Goal: Information Seeking & Learning: Compare options

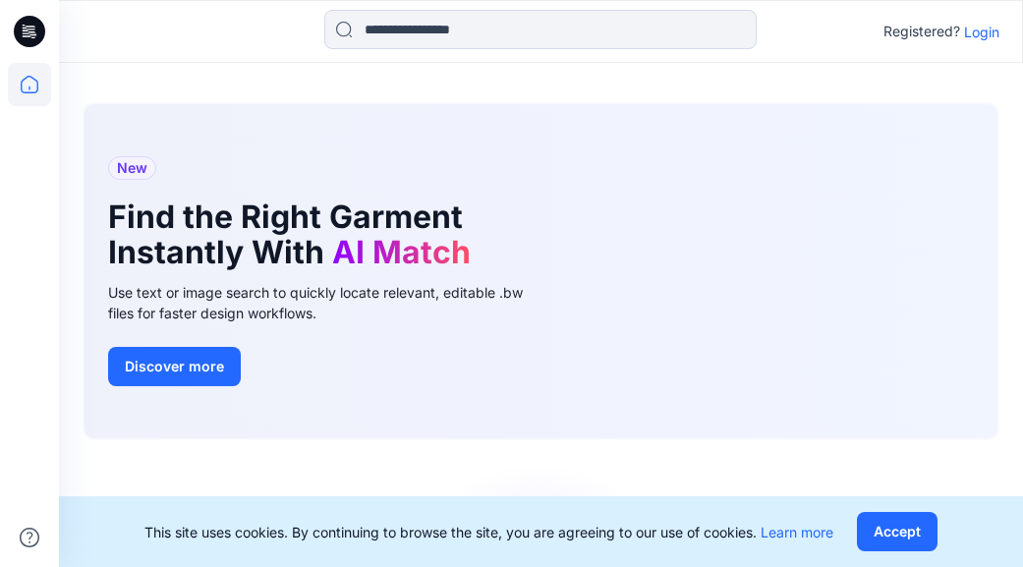
click at [972, 30] on p "Login" at bounding box center [981, 32] width 35 height 21
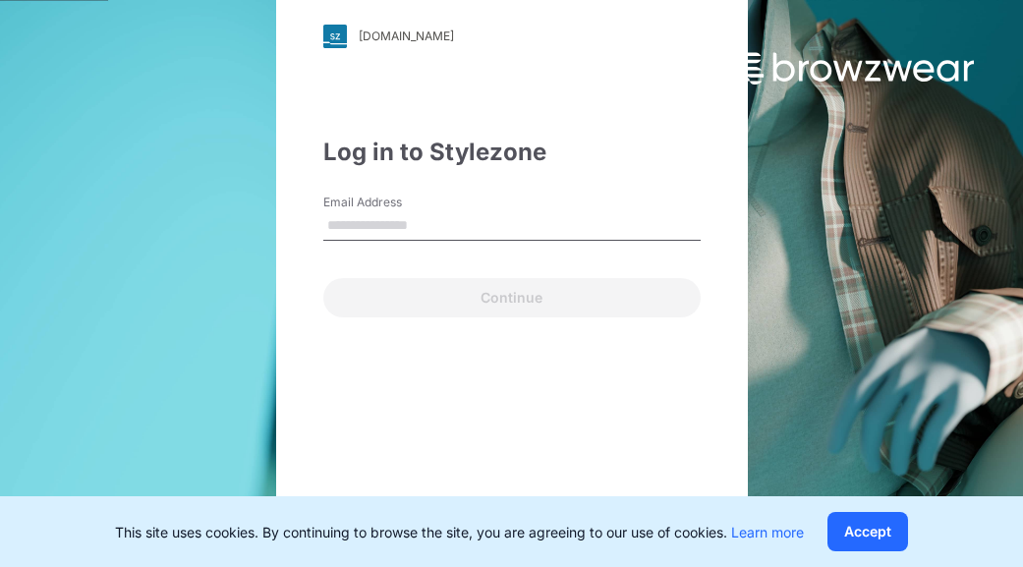
click at [323, 218] on input "Email Address" at bounding box center [511, 225] width 377 height 29
type input "**********"
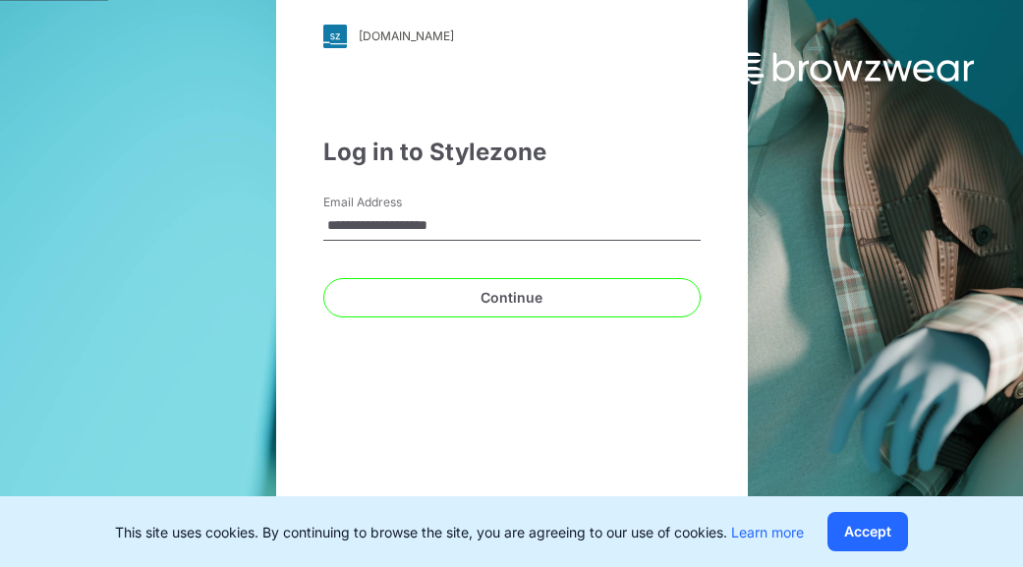
click at [323, 274] on div "Continue" at bounding box center [511, 293] width 377 height 47
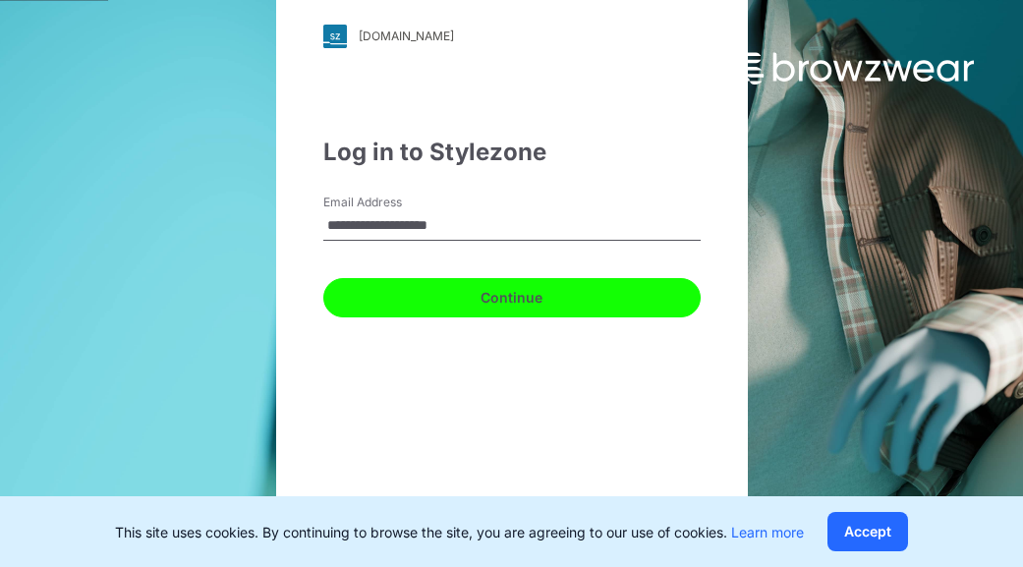
click at [323, 285] on button "Continue" at bounding box center [511, 297] width 377 height 39
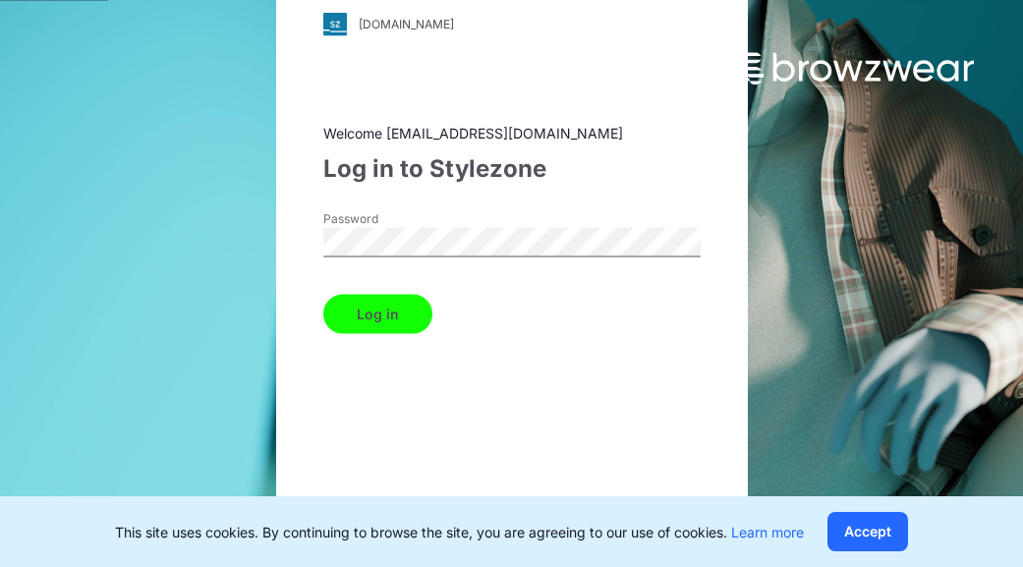
click at [323, 312] on button "Log in" at bounding box center [377, 313] width 109 height 39
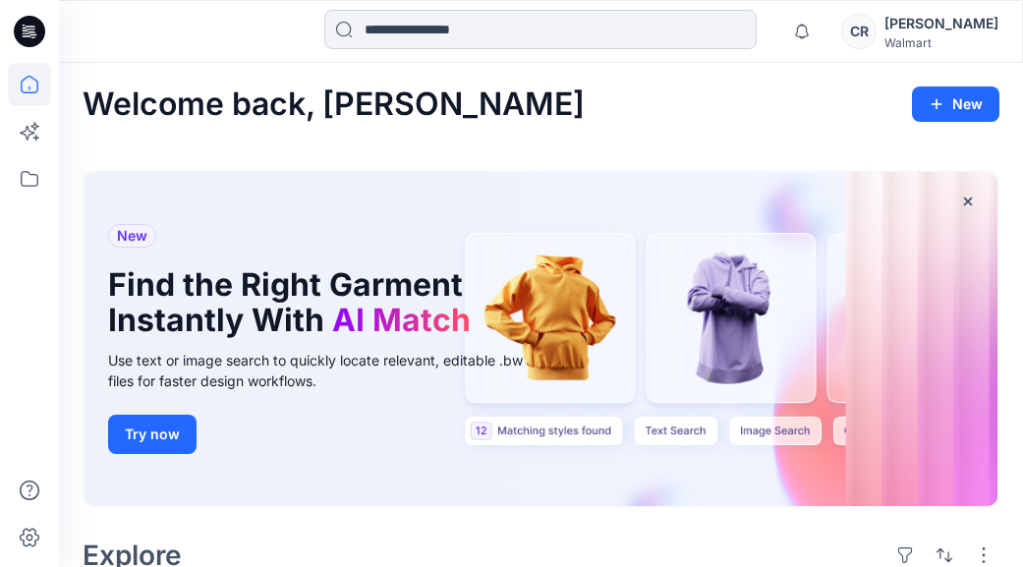
click at [444, 27] on input at bounding box center [540, 29] width 432 height 39
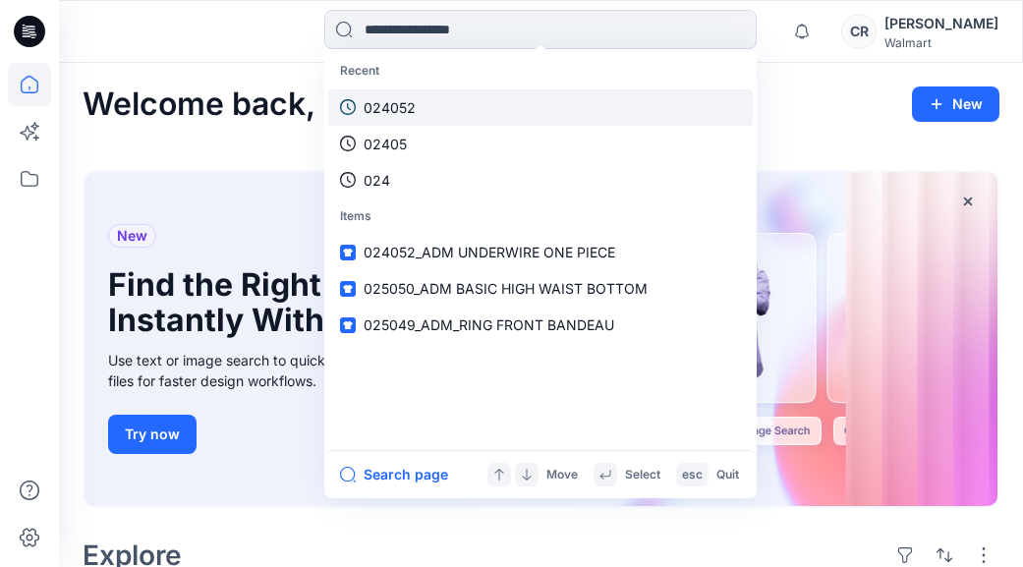
click at [451, 91] on link "024052" at bounding box center [540, 107] width 424 height 36
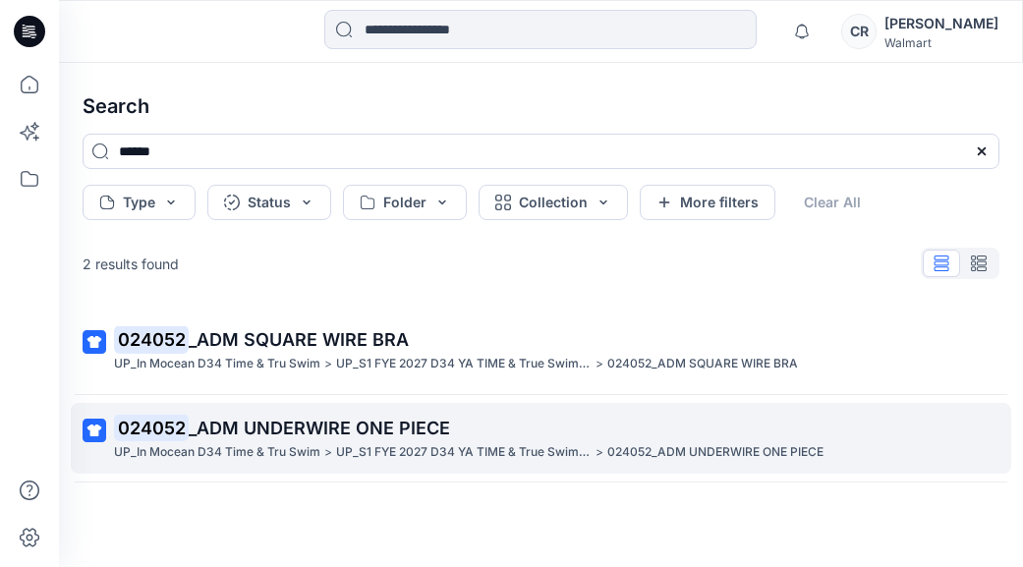
click at [317, 444] on p "UP_In Mocean D34 Time & Tru Swim" at bounding box center [217, 452] width 206 height 21
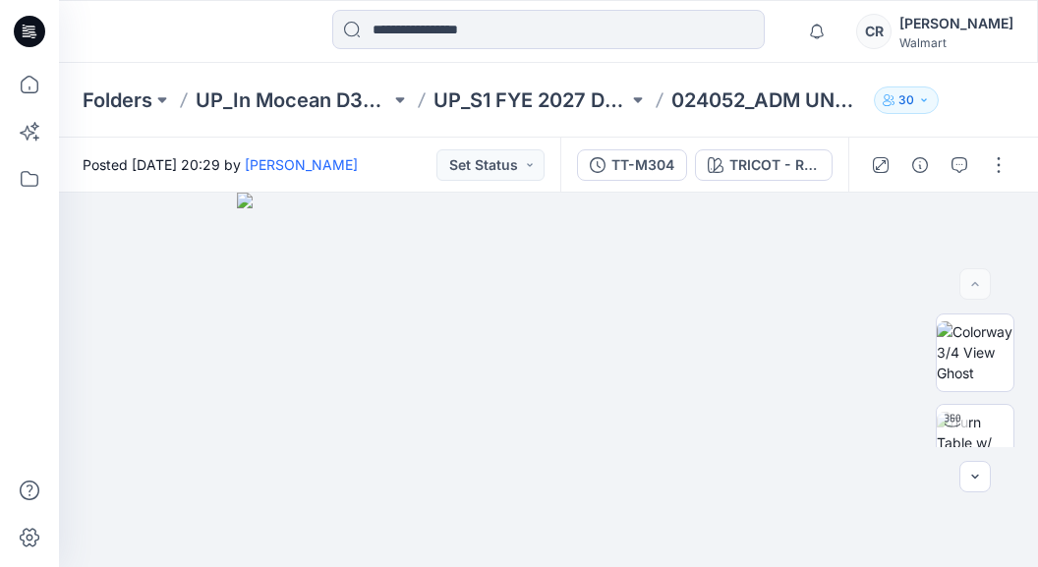
click at [769, 158] on div "TRICOT - RICH BLACK" at bounding box center [774, 165] width 90 height 22
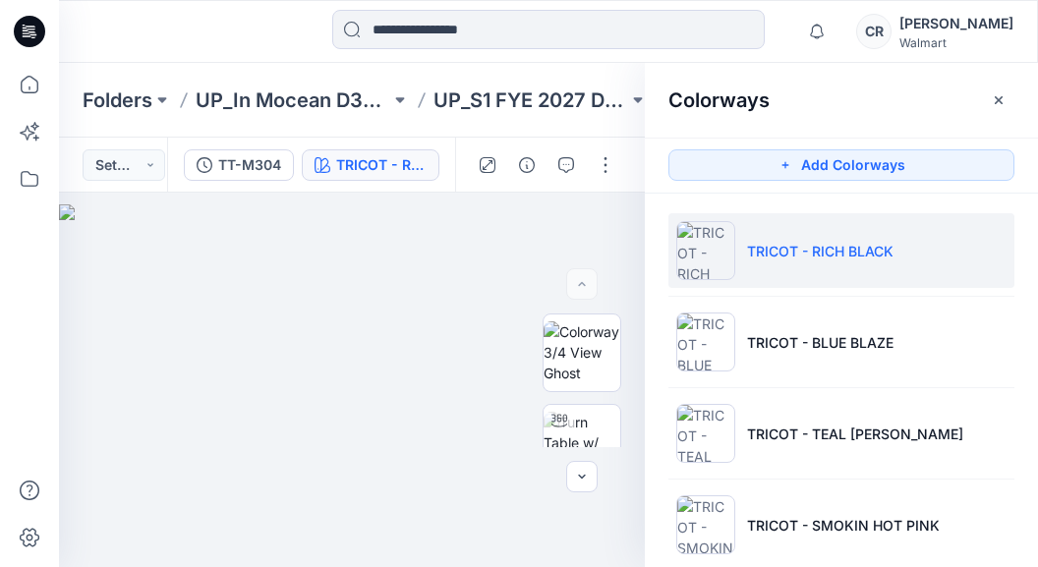
scroll to position [30, 0]
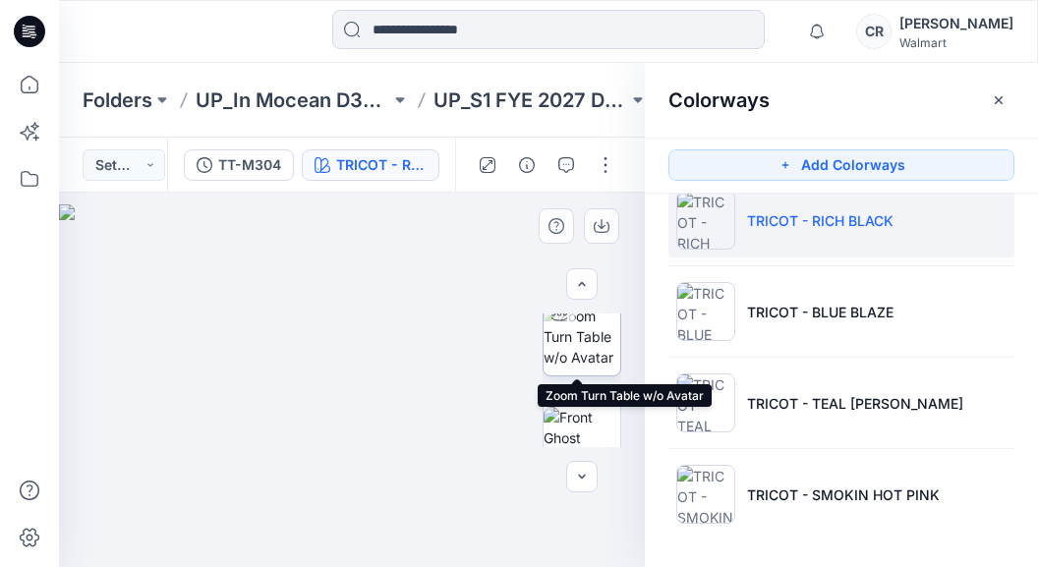
click at [590, 345] on img at bounding box center [581, 337] width 77 height 62
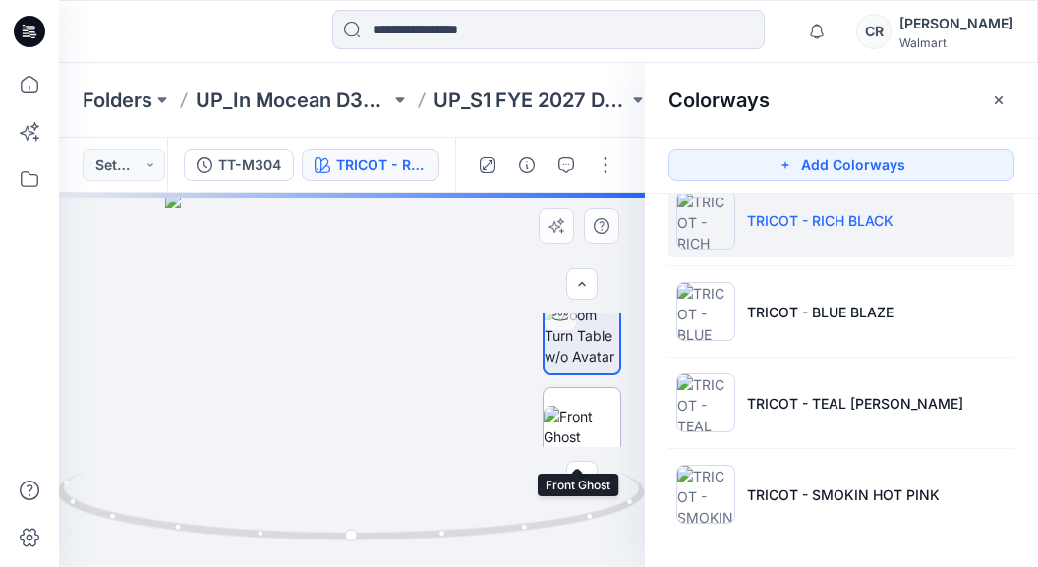
click at [579, 423] on img at bounding box center [581, 426] width 77 height 41
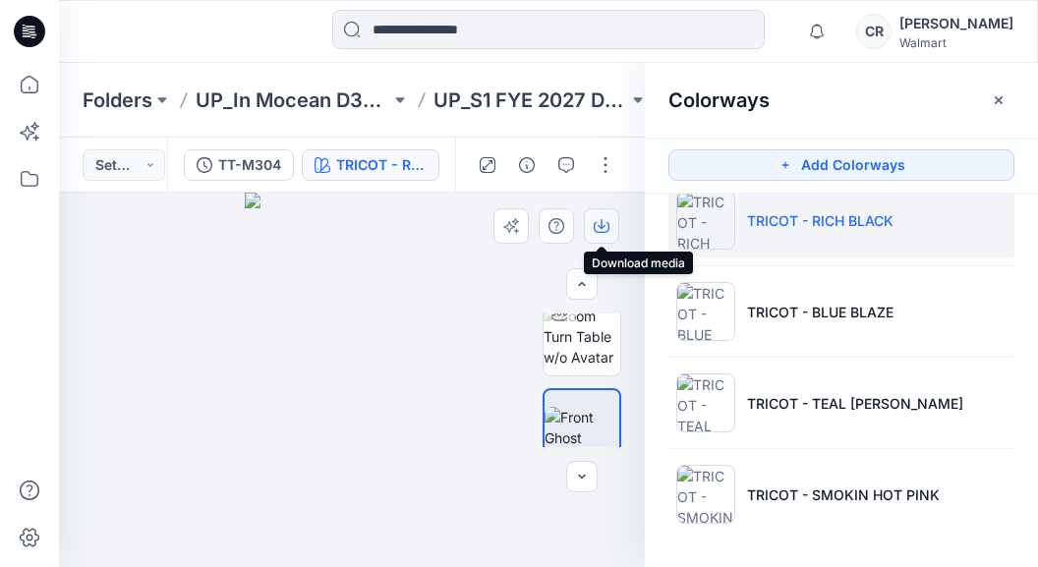
click at [590, 229] on button "button" at bounding box center [601, 225] width 35 height 35
click at [985, 126] on div "Colorways" at bounding box center [841, 100] width 393 height 74
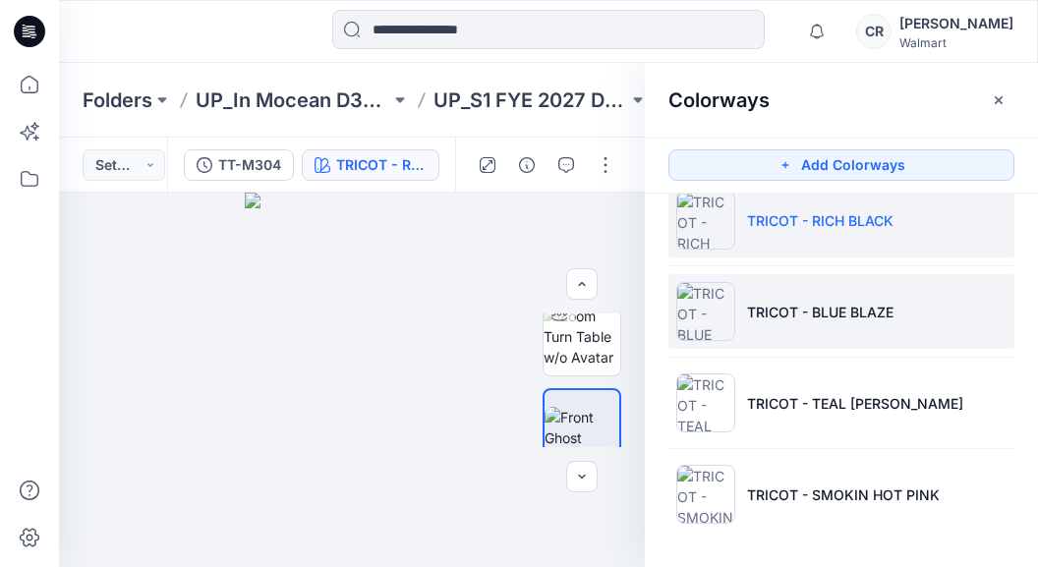
click at [796, 326] on li "TRICOT - BLUE BLAZE" at bounding box center [841, 311] width 346 height 75
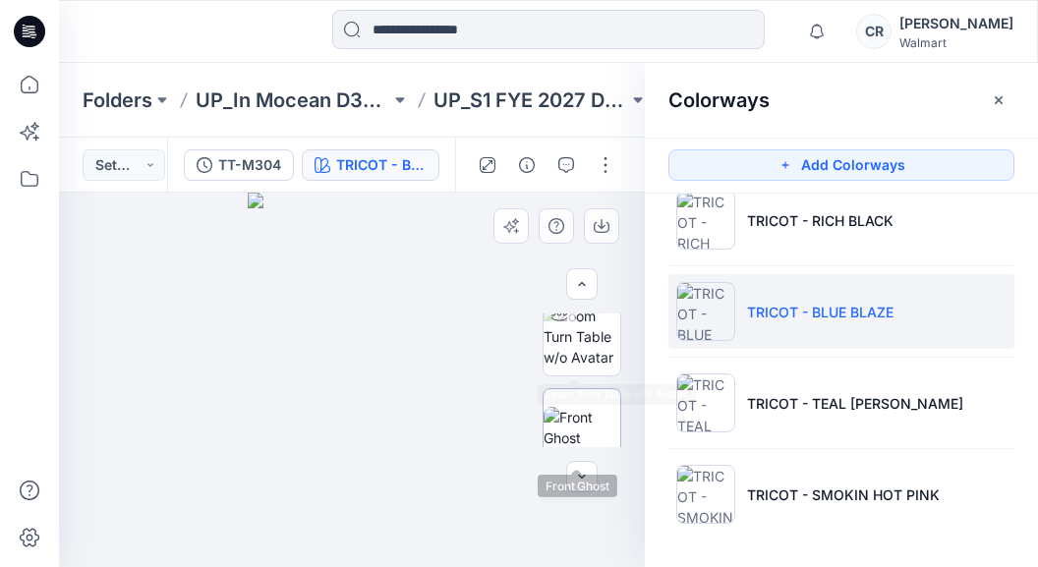
click at [576, 407] on img at bounding box center [581, 427] width 77 height 41
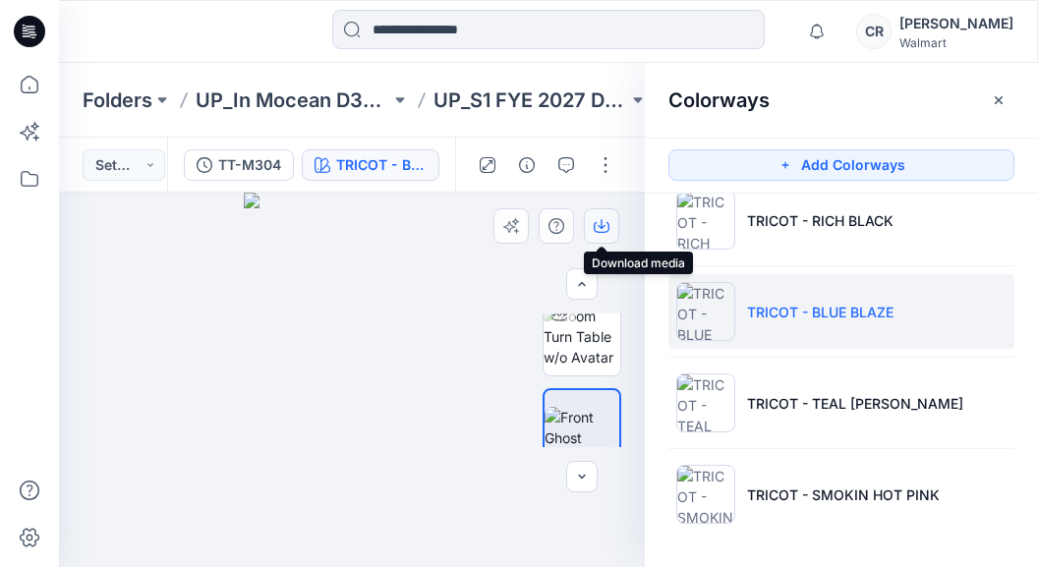
click at [597, 225] on icon "button" at bounding box center [601, 226] width 16 height 16
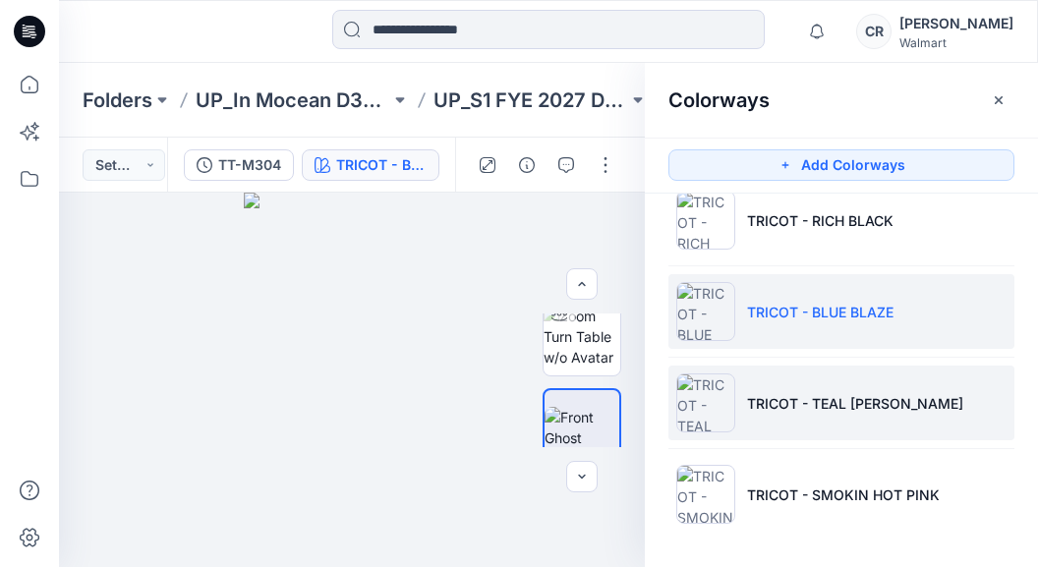
click at [1000, 368] on li "TRICOT - TEAL [PERSON_NAME]" at bounding box center [841, 403] width 346 height 75
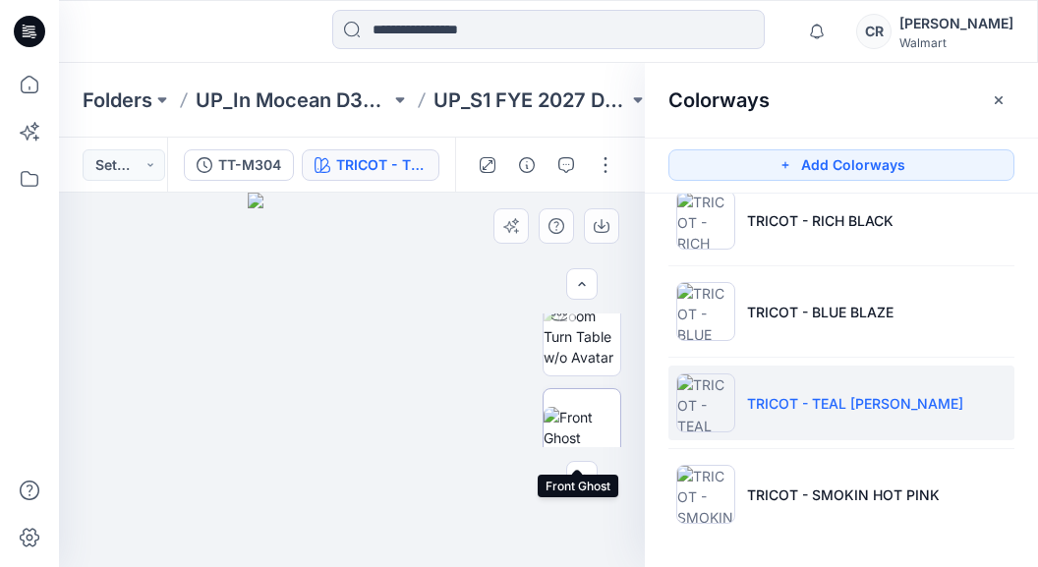
click at [573, 411] on img at bounding box center [581, 427] width 77 height 41
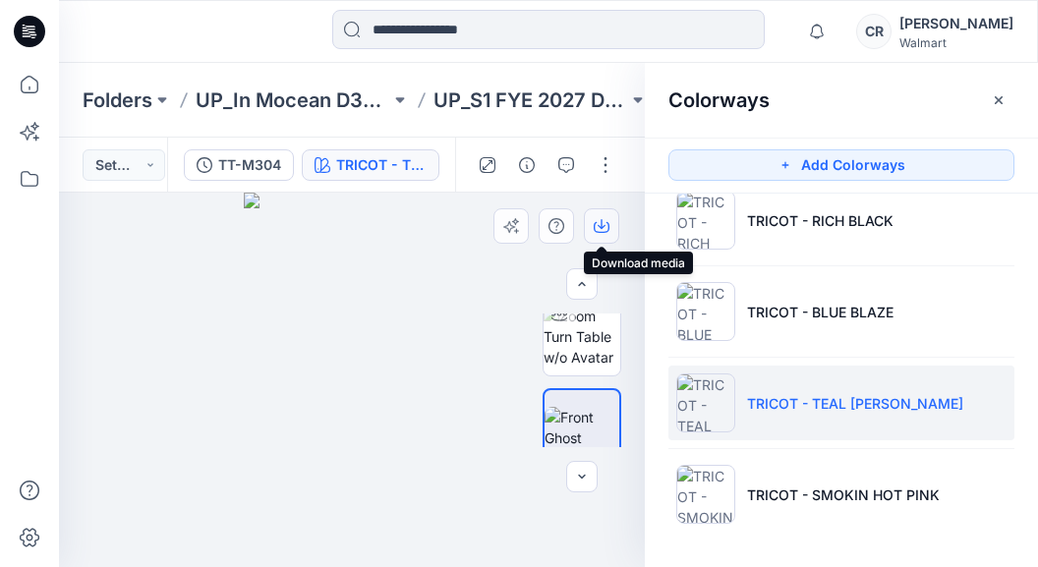
click at [607, 217] on button "button" at bounding box center [601, 225] width 35 height 35
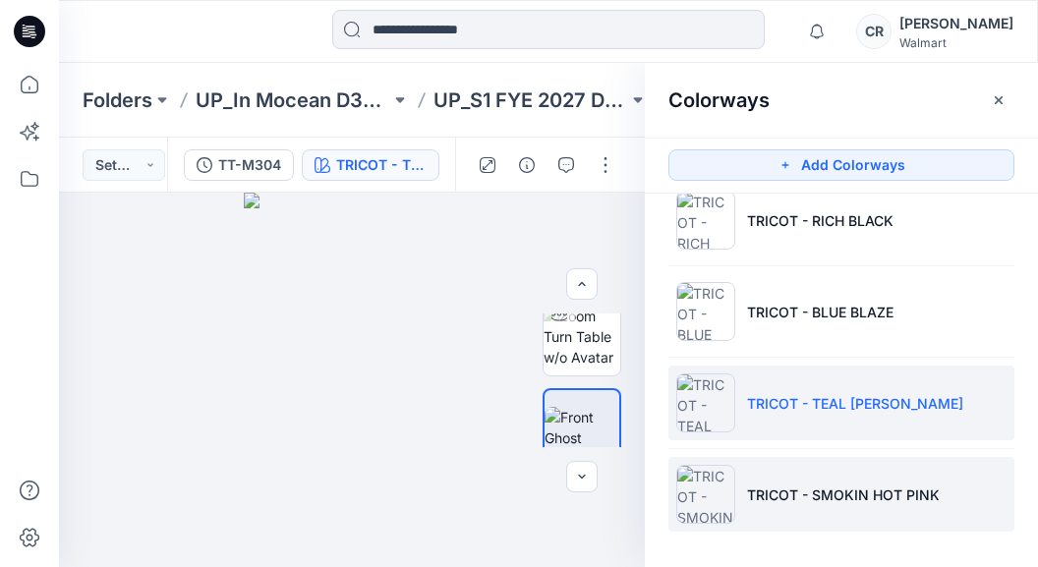
click at [995, 473] on li "TRICOT - SMOKIN HOT PINK" at bounding box center [841, 494] width 346 height 75
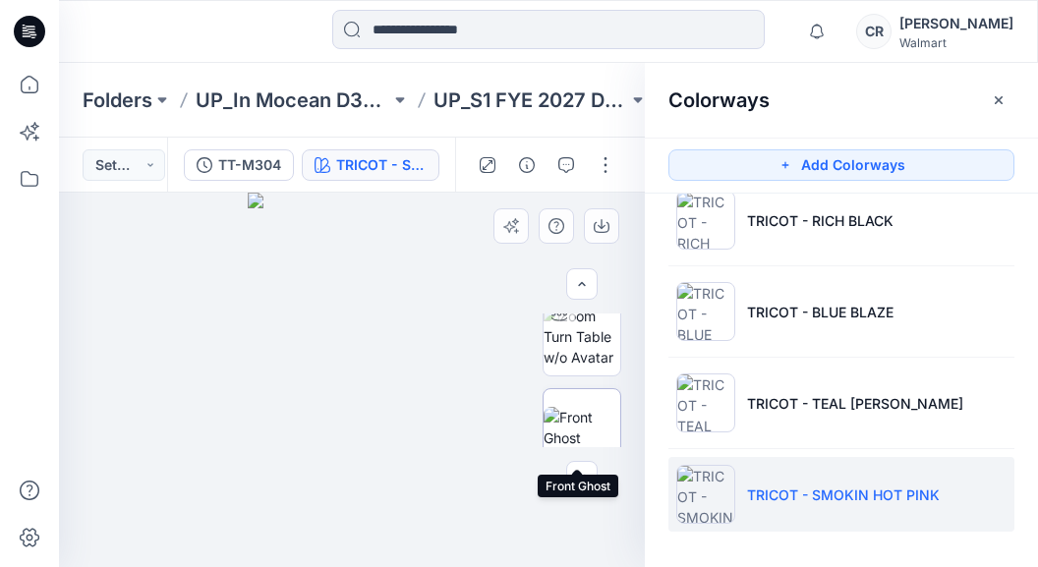
click at [576, 413] on img at bounding box center [581, 427] width 77 height 41
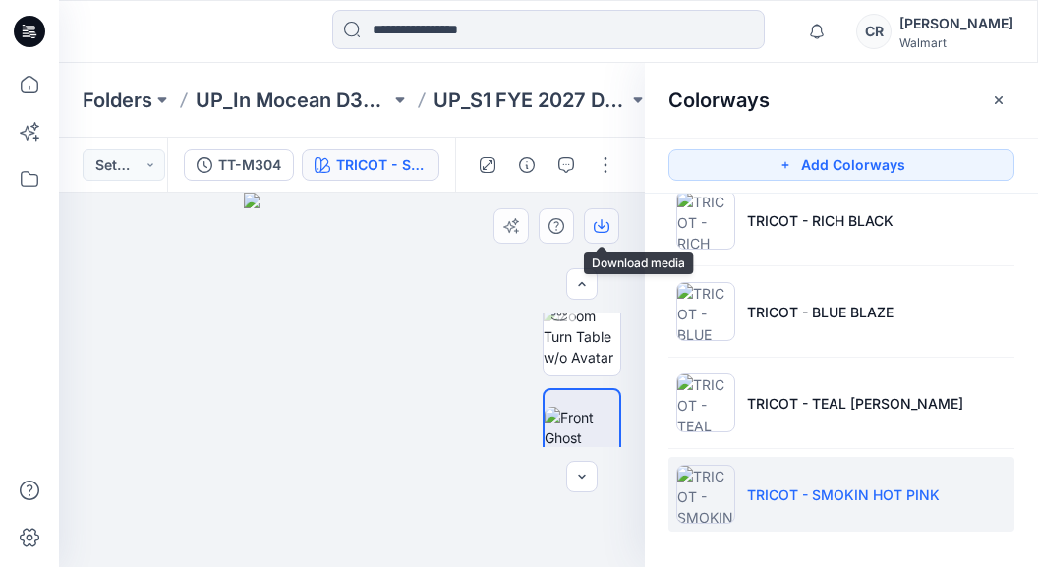
click at [611, 232] on button "button" at bounding box center [601, 225] width 35 height 35
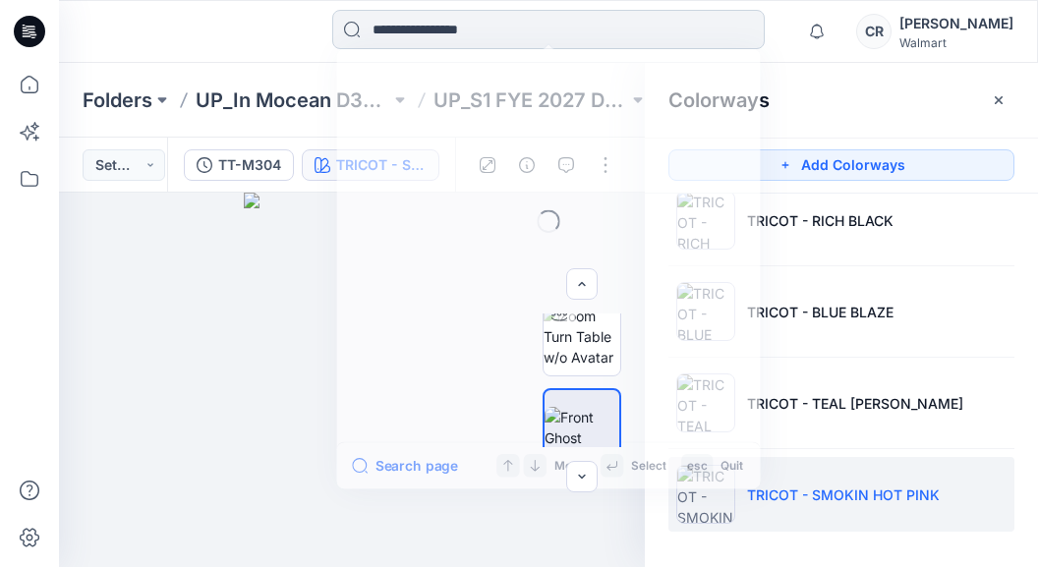
click at [499, 22] on input at bounding box center [548, 29] width 432 height 39
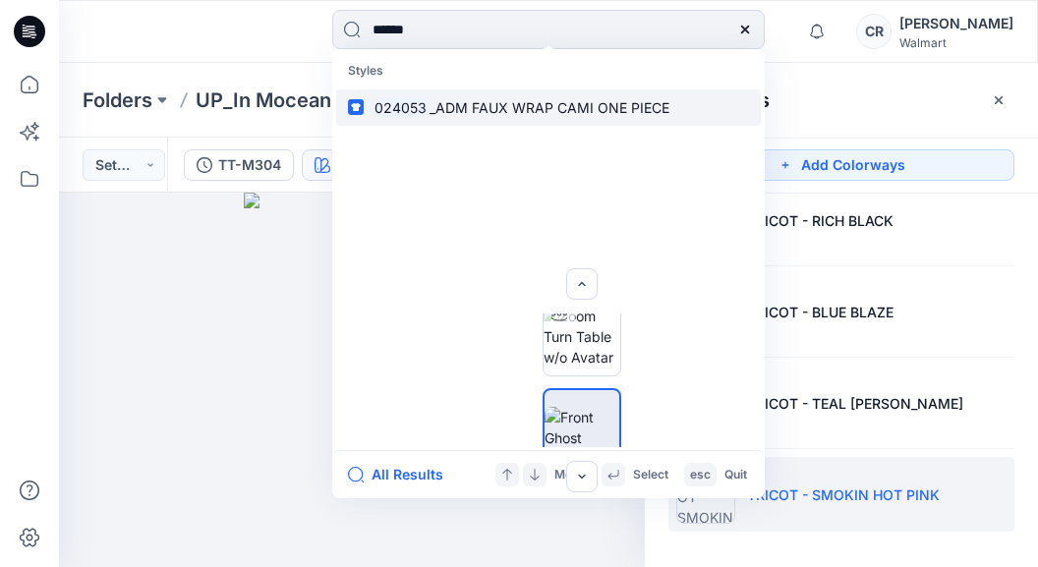
type input "******"
click at [464, 110] on span "_ADM FAUX WRAP CAMI ONE PIECE" at bounding box center [549, 107] width 240 height 17
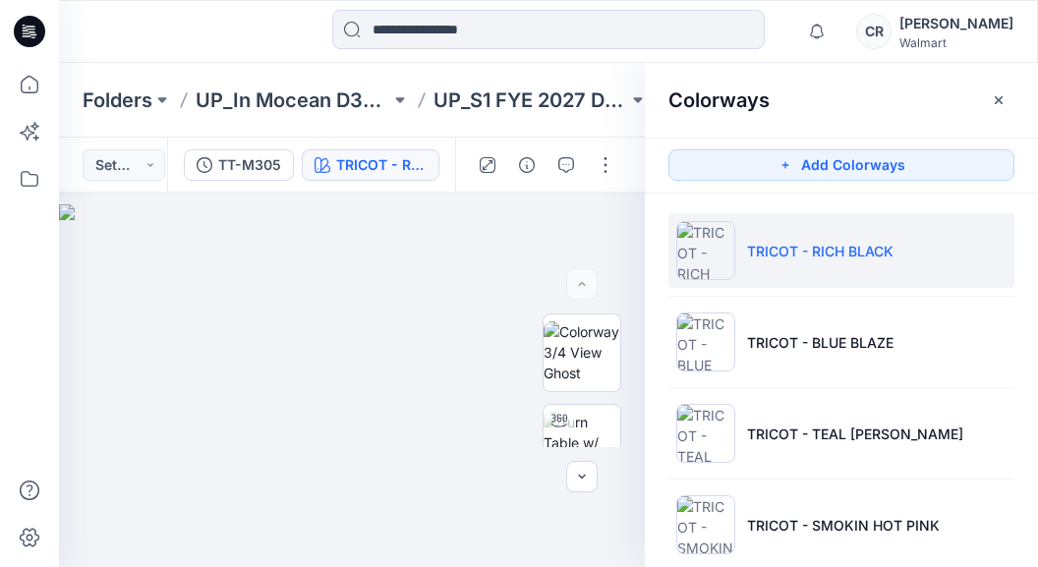
click at [628, 83] on div "Folders UP_In Mocean D34 Time & Tru Swim UP_S1 FYE 2027 D34 YA TIME & True Swim…" at bounding box center [548, 100] width 979 height 75
click at [1004, 99] on icon "button" at bounding box center [998, 100] width 16 height 16
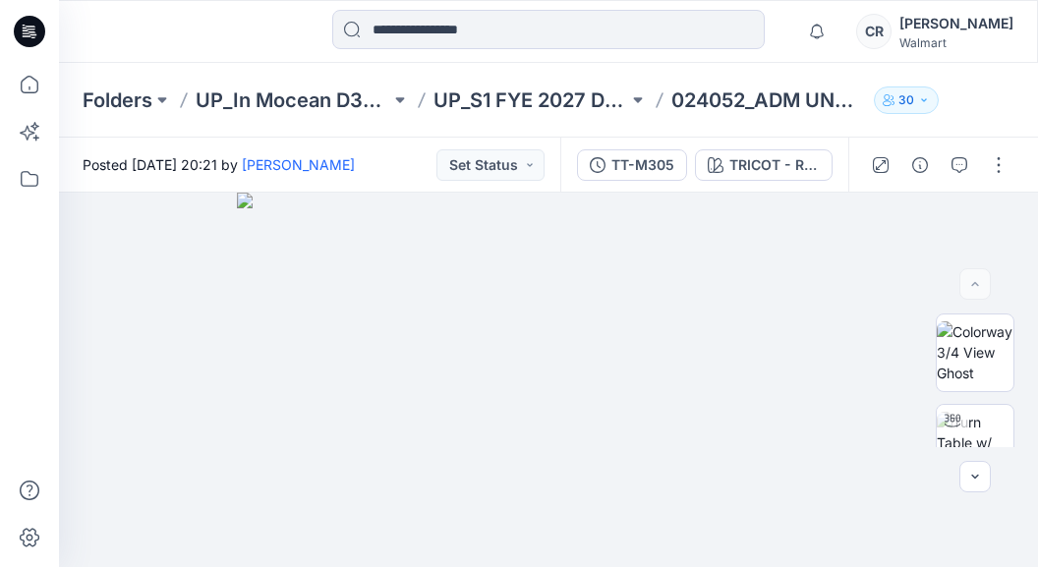
click at [508, 49] on div at bounding box center [548, 31] width 432 height 43
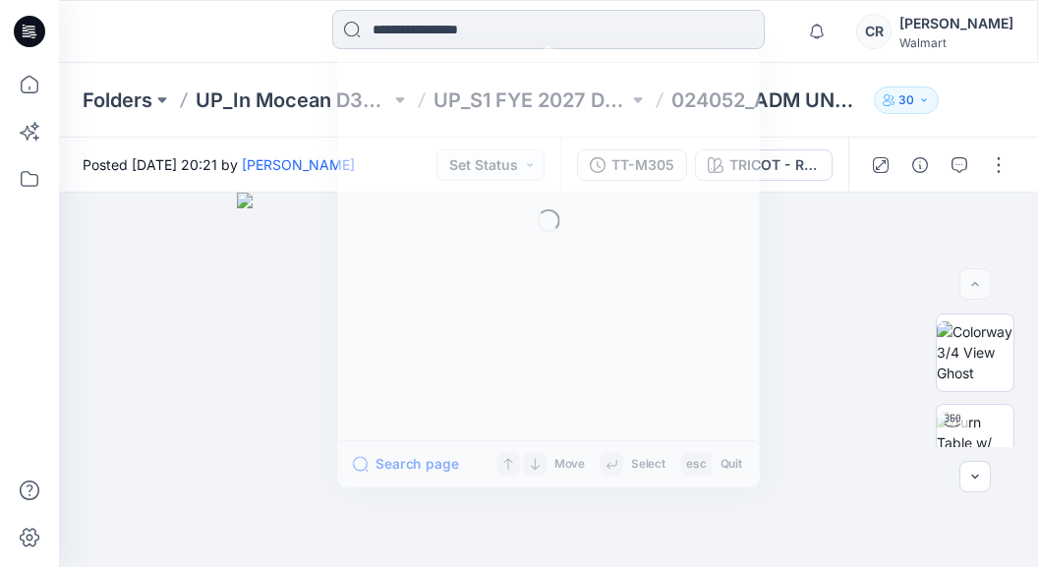
click at [514, 24] on input at bounding box center [548, 29] width 432 height 39
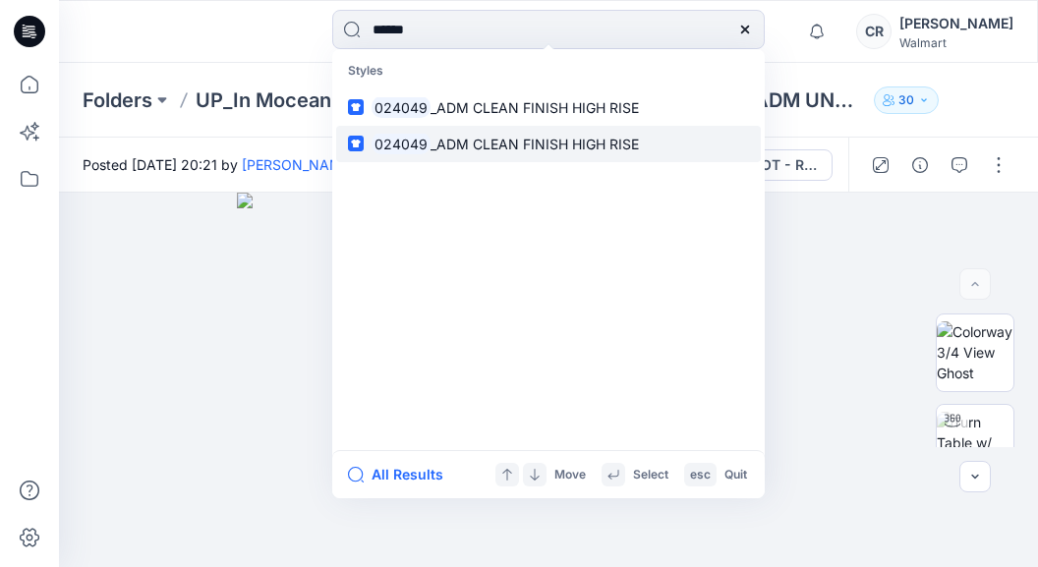
type input "******"
click at [511, 141] on span "_ADM CLEAN FINISH HIGH RISE" at bounding box center [534, 144] width 208 height 17
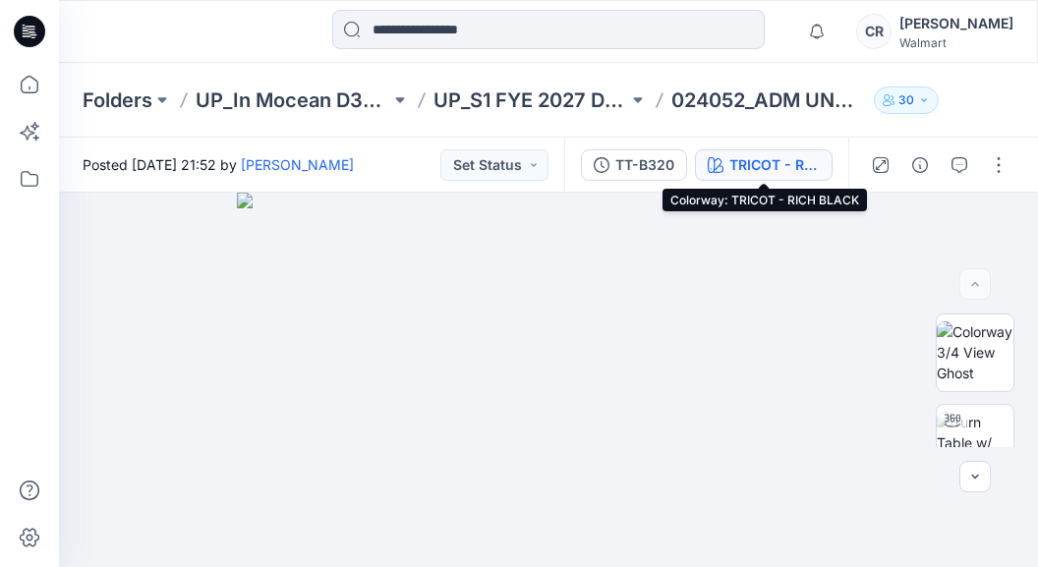
click at [794, 160] on div "TRICOT - RICH BLACK" at bounding box center [774, 165] width 90 height 22
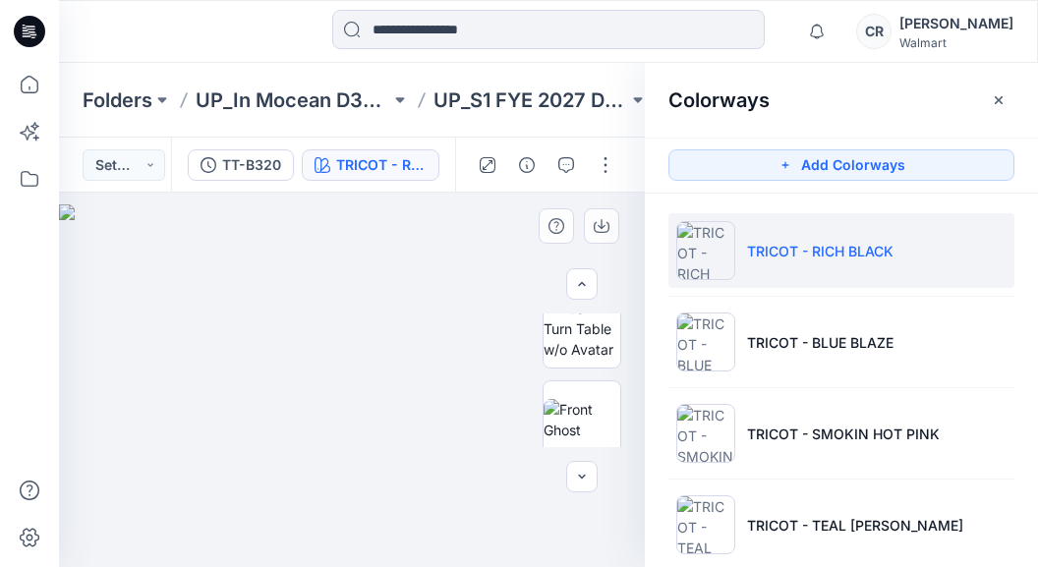
scroll to position [197, 0]
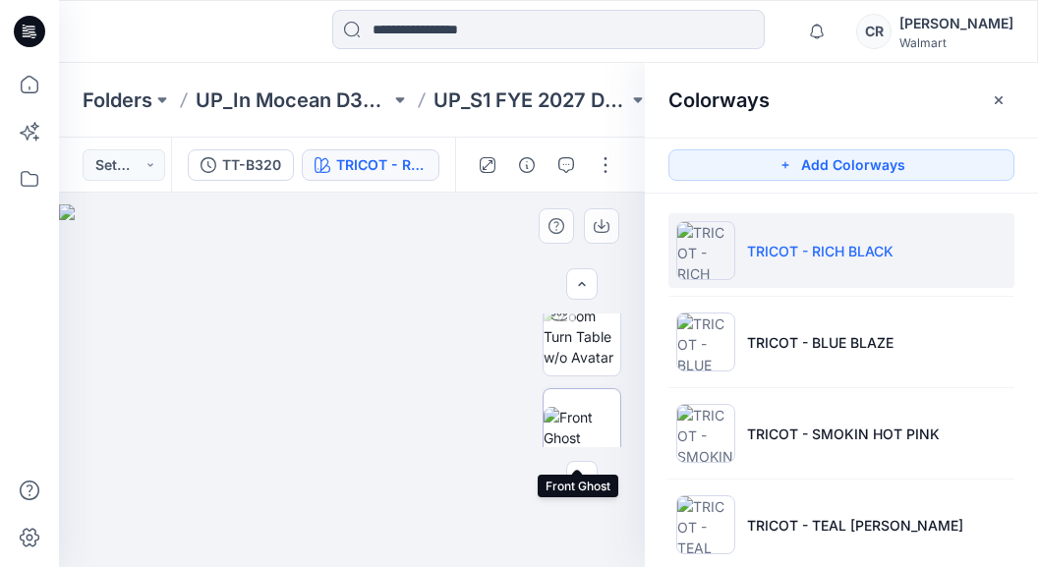
click at [573, 407] on img at bounding box center [581, 427] width 77 height 41
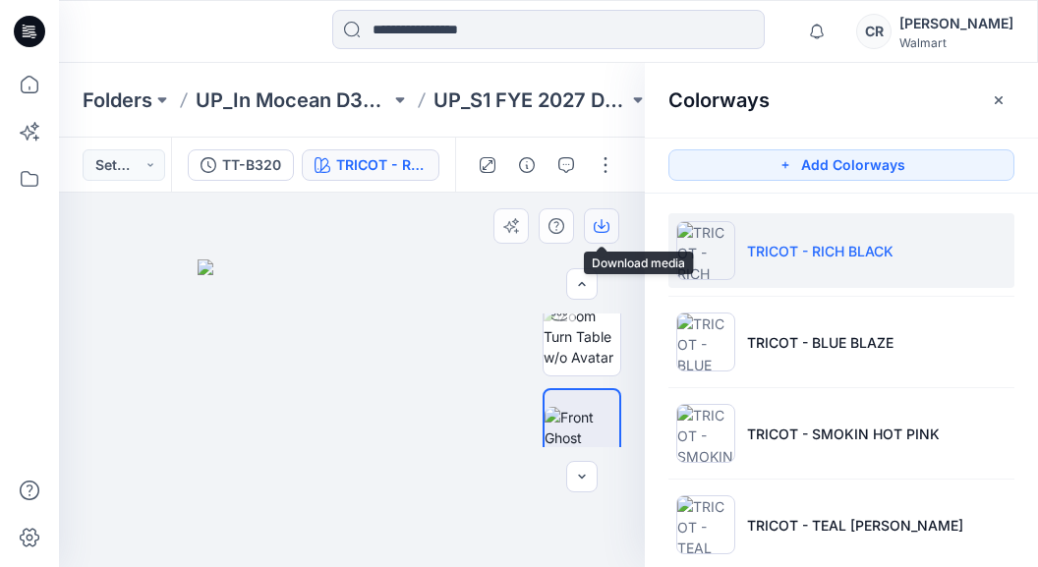
click at [593, 242] on button "button" at bounding box center [601, 225] width 35 height 35
click at [995, 284] on li "TRICOT - RICH BLACK" at bounding box center [841, 250] width 346 height 75
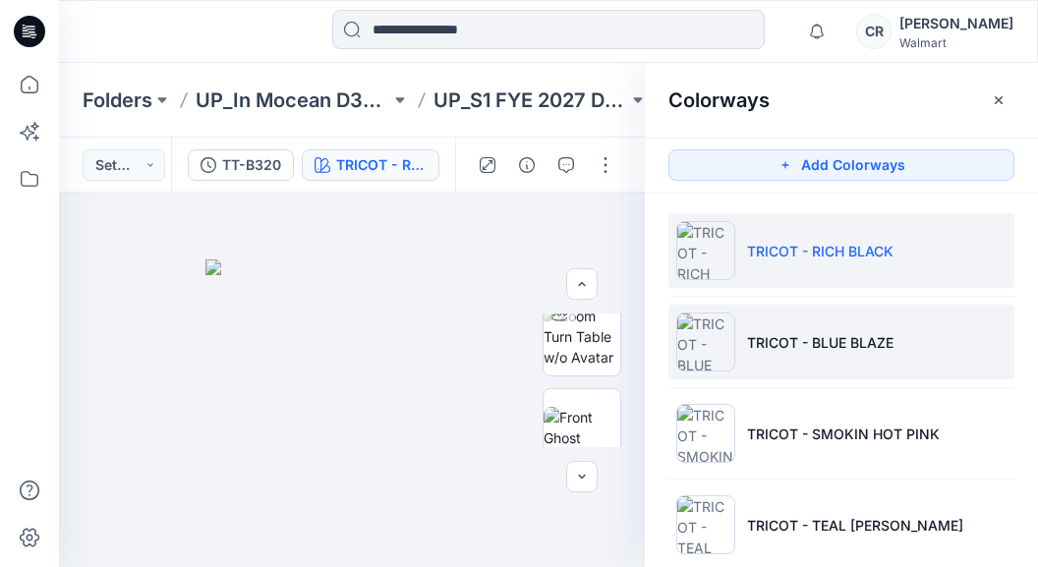
click at [884, 350] on p "TRICOT - BLUE BLAZE" at bounding box center [820, 342] width 146 height 21
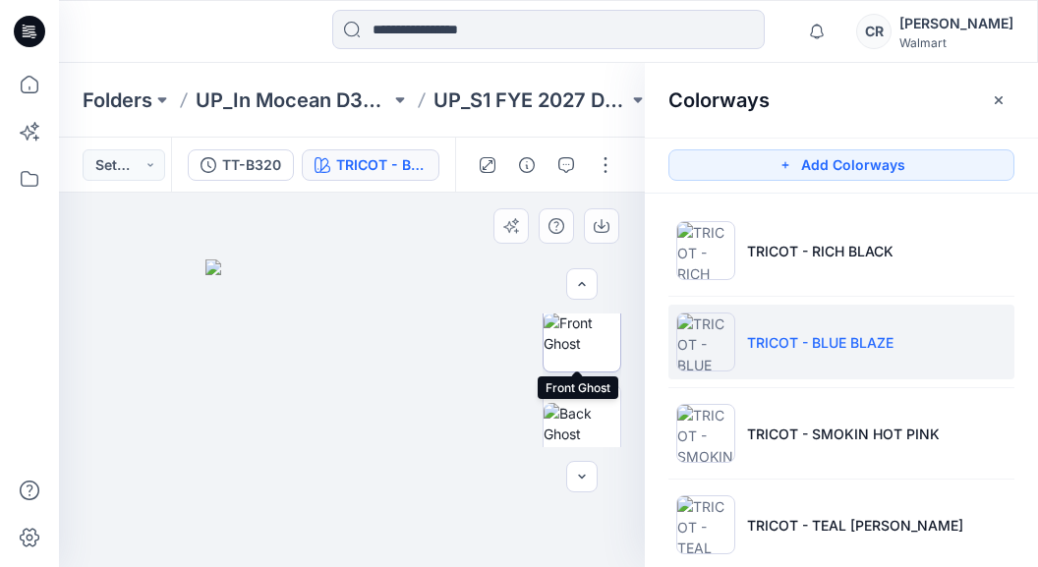
scroll to position [295, 0]
click at [608, 331] on img at bounding box center [581, 329] width 77 height 41
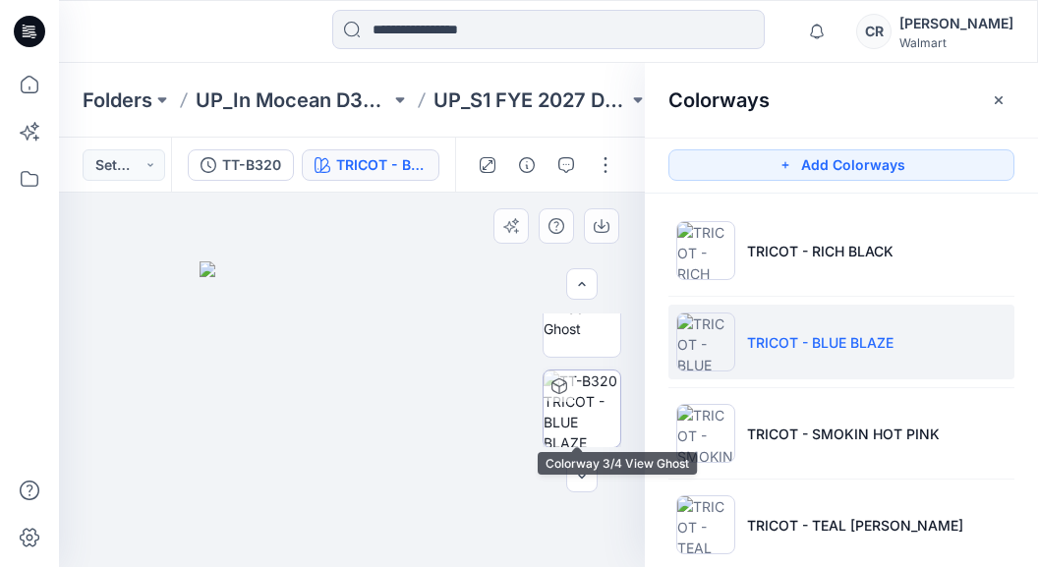
scroll to position [393, 0]
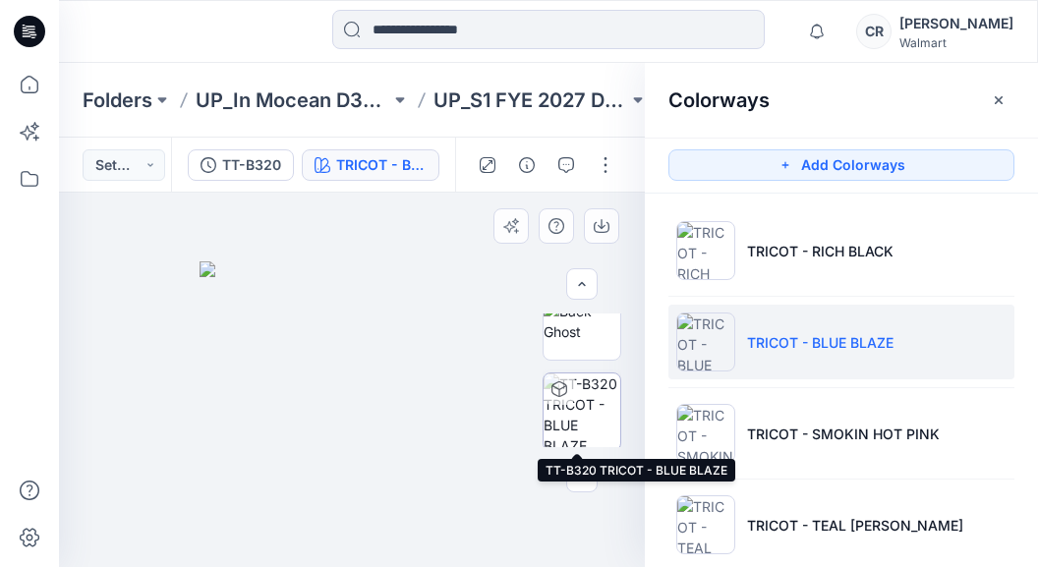
click at [592, 412] on img at bounding box center [581, 411] width 77 height 77
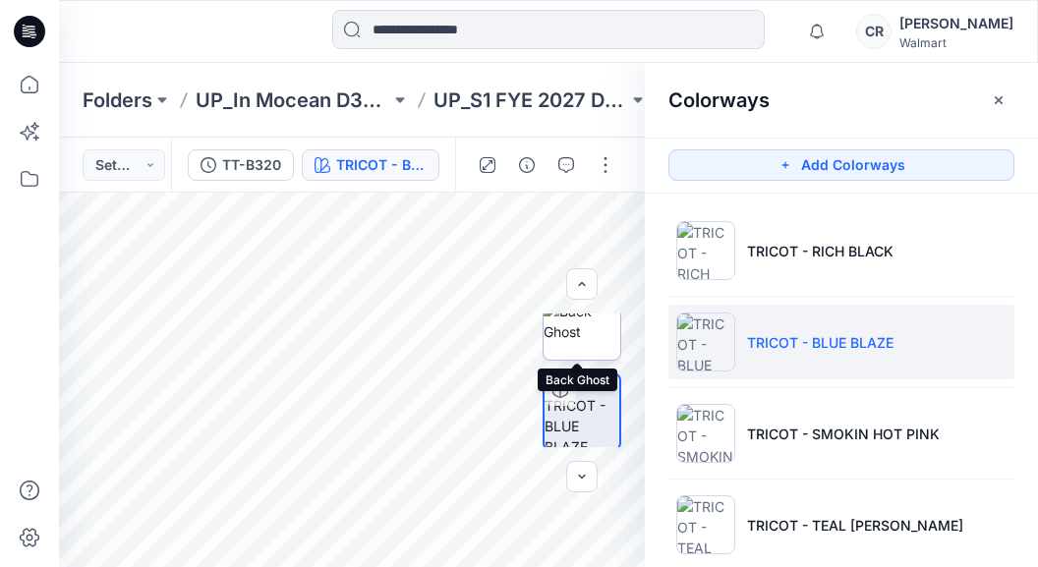
click at [592, 342] on img at bounding box center [581, 321] width 77 height 41
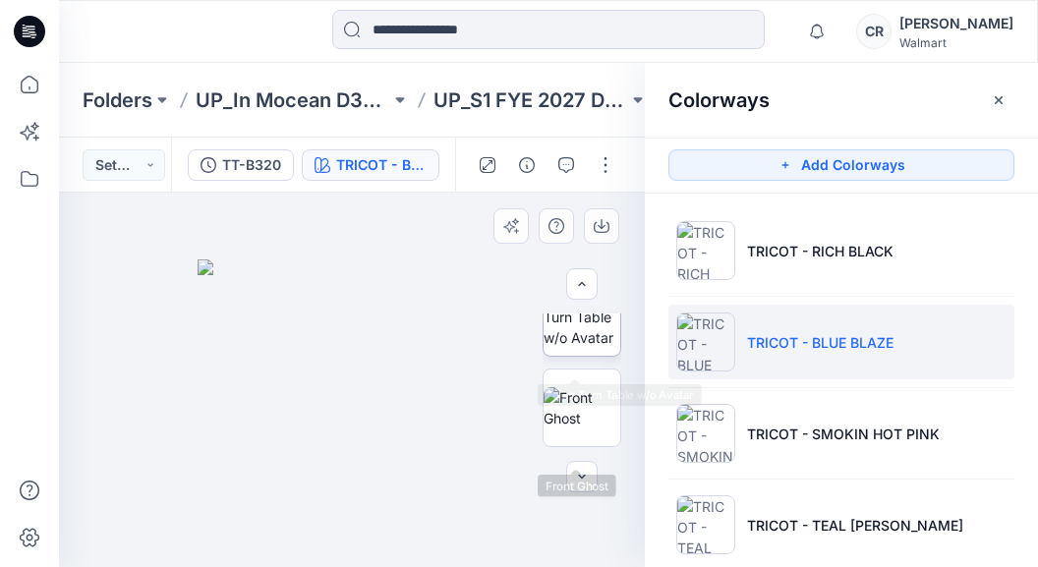
scroll to position [197, 0]
click at [591, 407] on img at bounding box center [581, 427] width 77 height 41
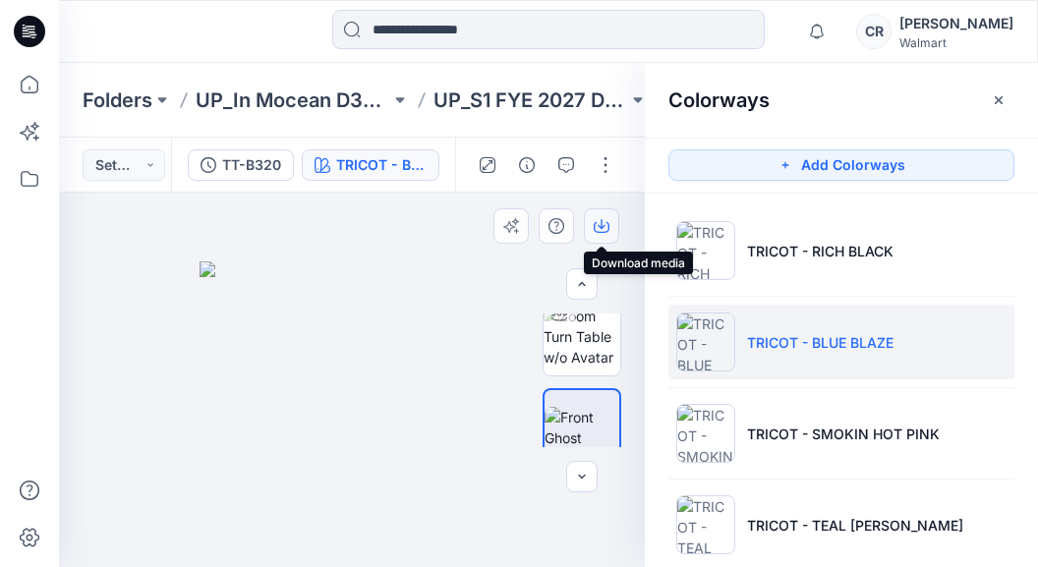
click at [613, 234] on button "button" at bounding box center [601, 225] width 35 height 35
click at [1018, 253] on ul "TRICOT - RICH BLACK TRICOT - BLUE BLAZE TRICOT - SMOKIN HOT PINK TRICOT - TEAL …" at bounding box center [841, 388] width 393 height 388
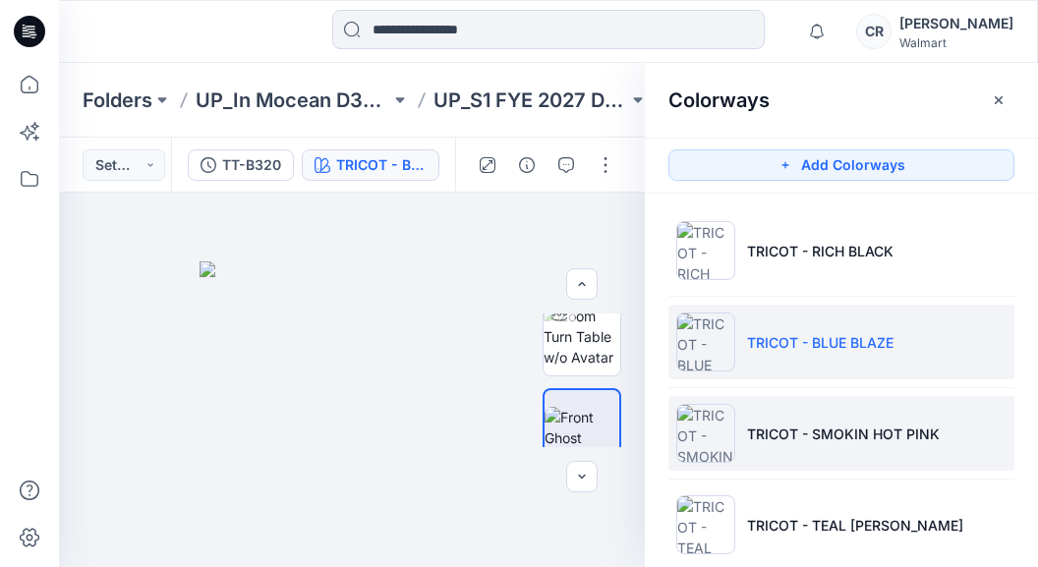
click at [849, 437] on p "TRICOT - SMOKIN HOT PINK" at bounding box center [843, 434] width 193 height 21
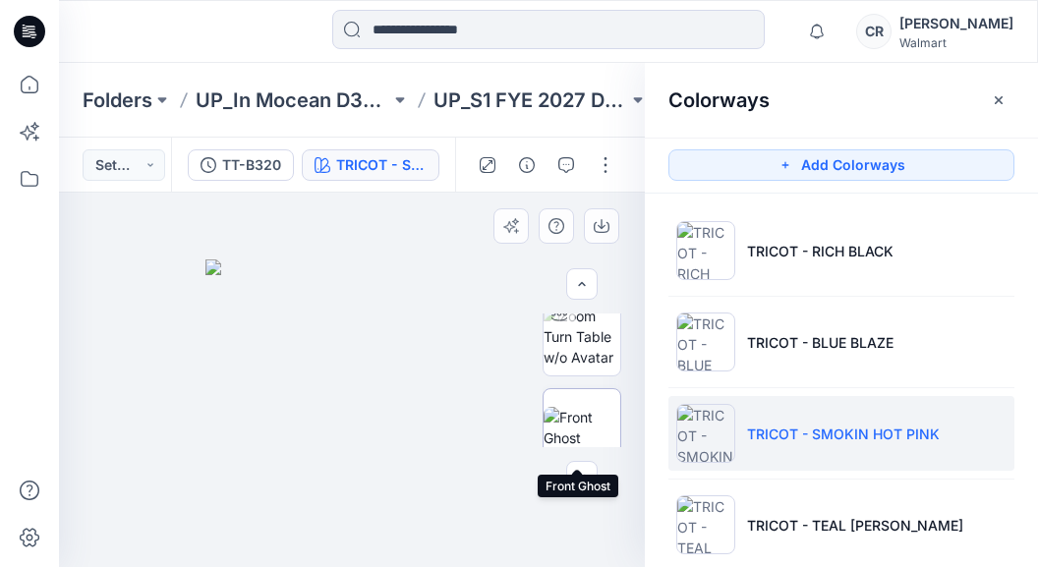
click at [582, 407] on img at bounding box center [581, 427] width 77 height 41
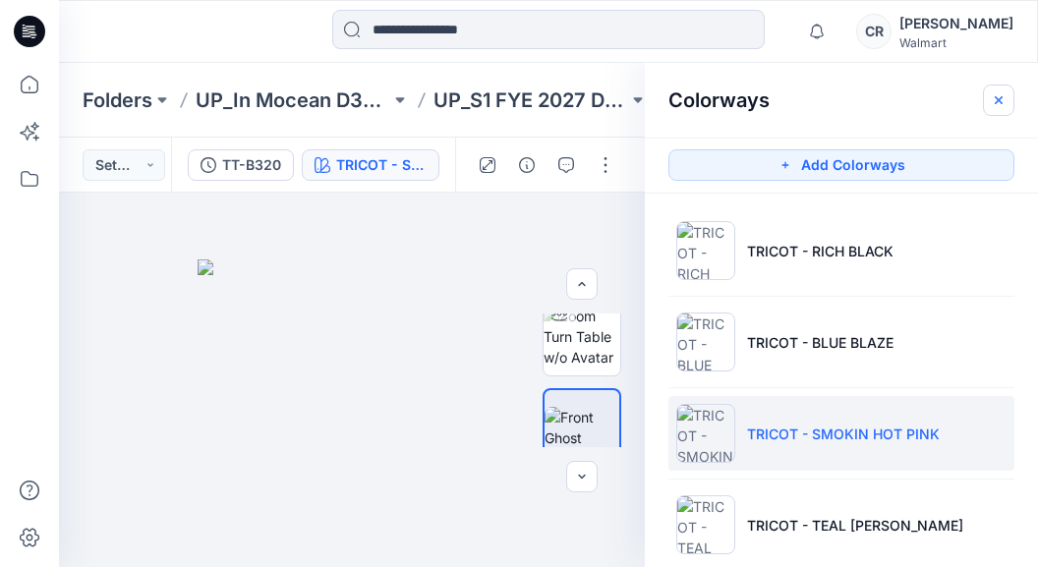
click at [995, 101] on icon "button" at bounding box center [998, 100] width 16 height 16
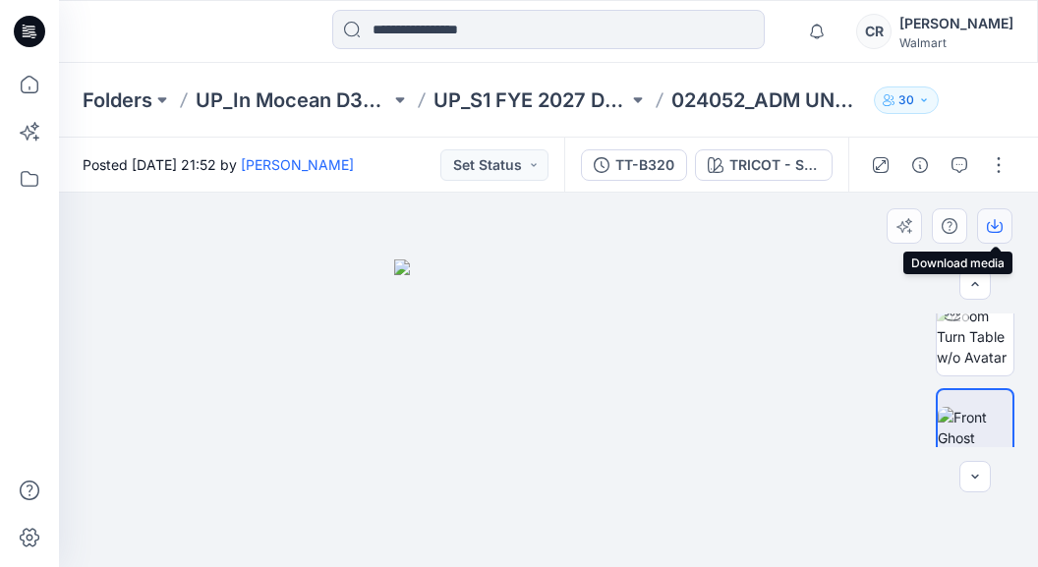
click at [996, 231] on icon "button" at bounding box center [995, 226] width 16 height 16
click at [20, 220] on div at bounding box center [29, 315] width 43 height 504
click at [424, 45] on input at bounding box center [548, 29] width 432 height 39
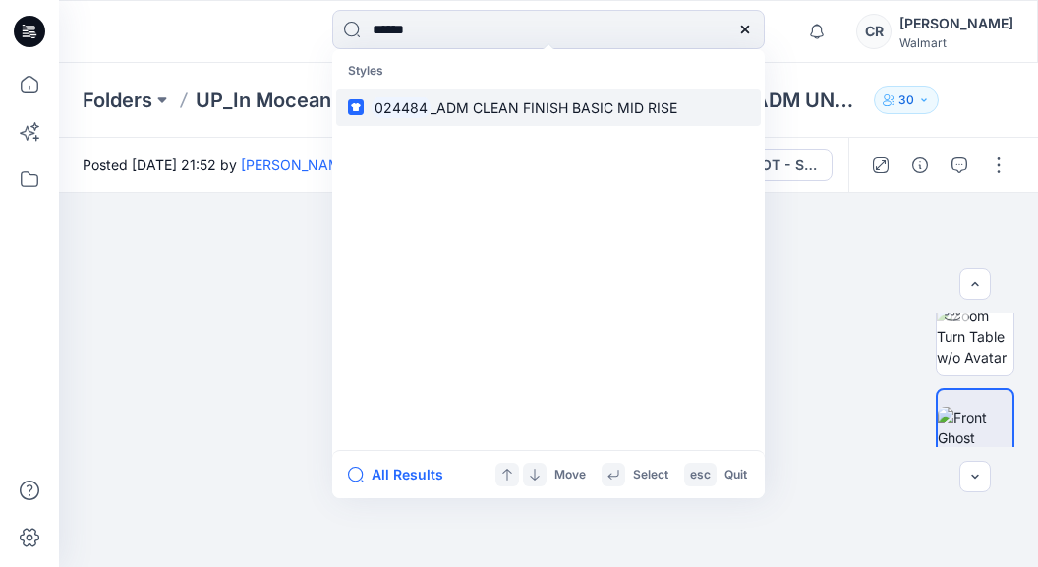
type input "******"
click at [471, 101] on span "_ADM CLEAN FINISH BASIC MID RISE" at bounding box center [553, 107] width 247 height 17
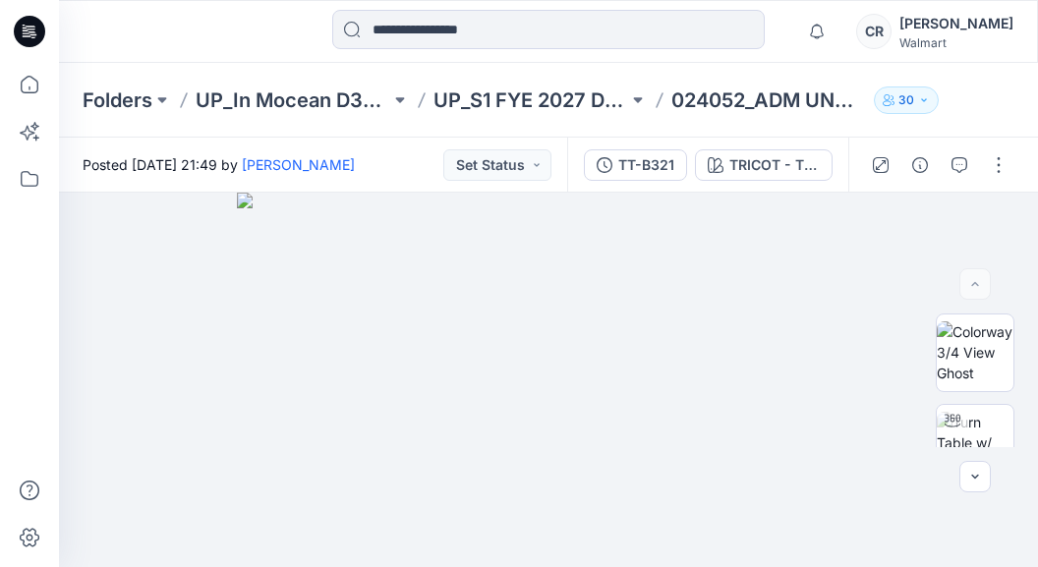
click at [164, 53] on div "Notifications Your style 023800T_023801B_ADM SKINNY TRI TOP &amp; SKINNY TIE MI…" at bounding box center [548, 31] width 979 height 63
